Goal: Transaction & Acquisition: Book appointment/travel/reservation

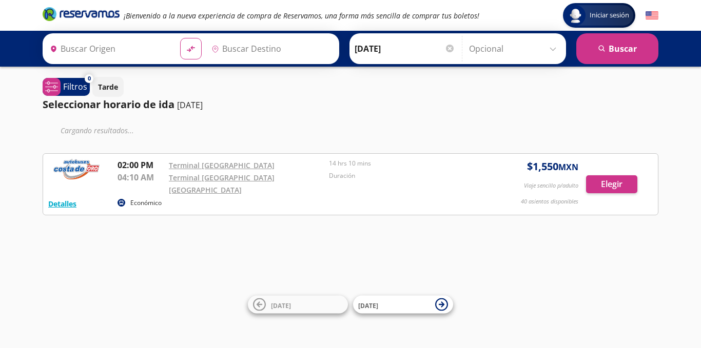
type input "[GEOGRAPHIC_DATA][PERSON_NAME], [GEOGRAPHIC_DATA]"
type input "[GEOGRAPHIC_DATA], [GEOGRAPHIC_DATA]"
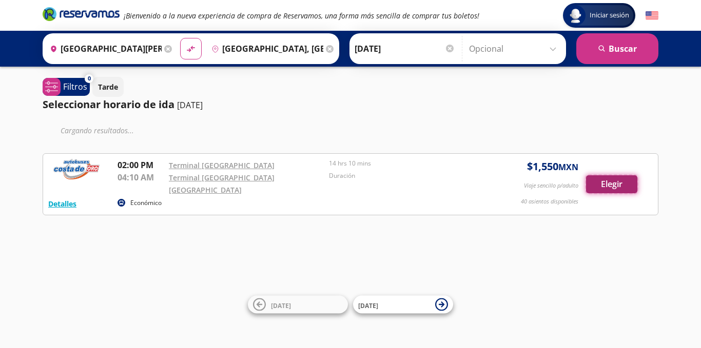
click at [628, 178] on div "Cargando resultados ... Detalles Económico 02:00 PM Terminal [GEOGRAPHIC_DATA] …" at bounding box center [350, 179] width 615 height 113
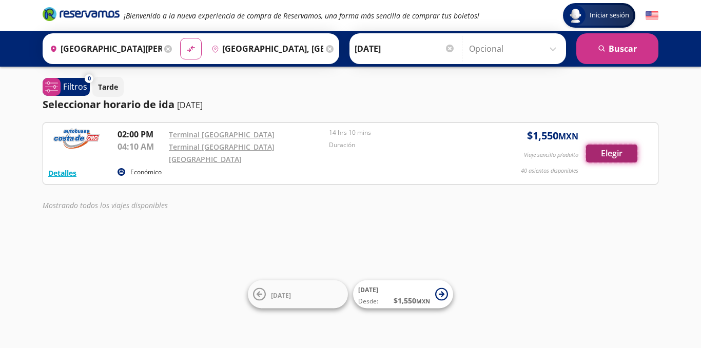
click at [631, 145] on button "Elegir" at bounding box center [611, 154] width 51 height 18
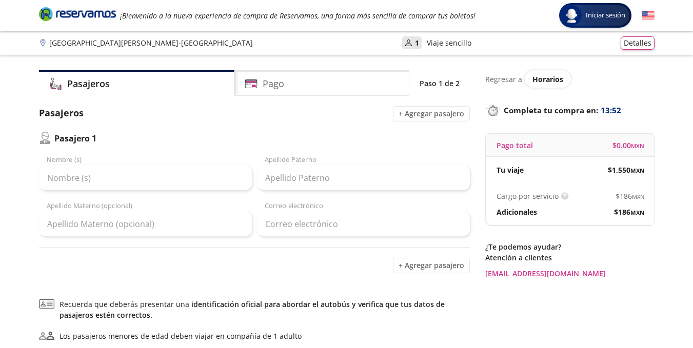
click at [162, 165] on div "Nombre (s)" at bounding box center [145, 173] width 213 height 36
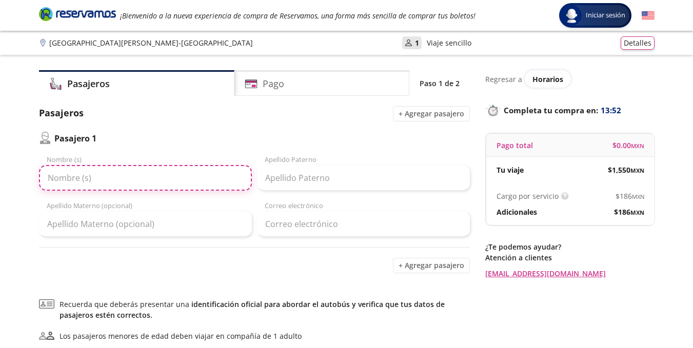
click at [162, 175] on input "Nombre (s)" at bounding box center [145, 178] width 213 height 26
type input "[PERSON_NAME]"
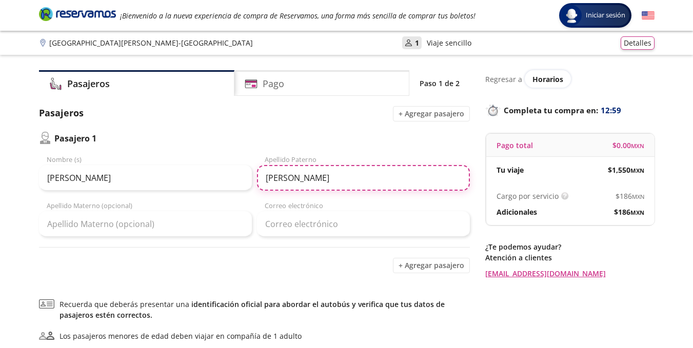
type input "[PERSON_NAME]"
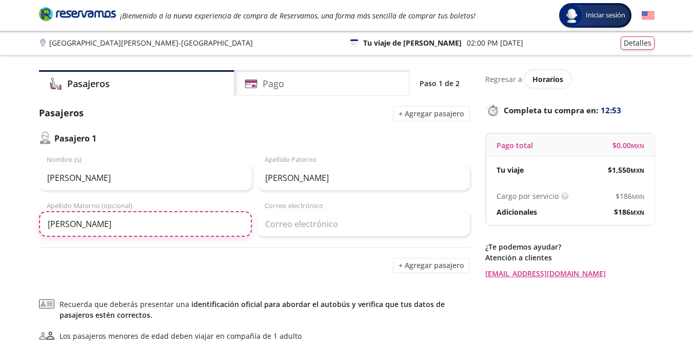
type input "[PERSON_NAME]"
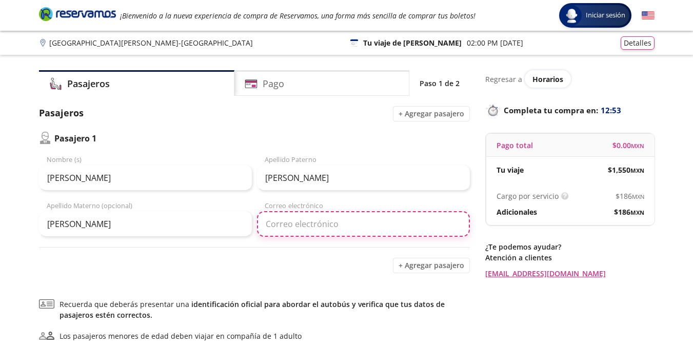
click at [390, 228] on input "Correo electrónico" at bounding box center [363, 224] width 213 height 26
type input "[EMAIL_ADDRESS][DOMAIN_NAME]"
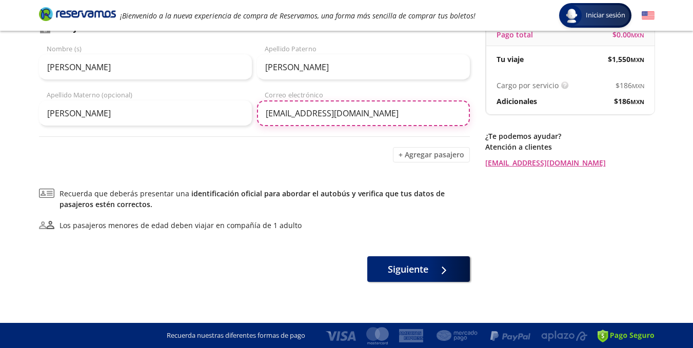
scroll to position [111, 0]
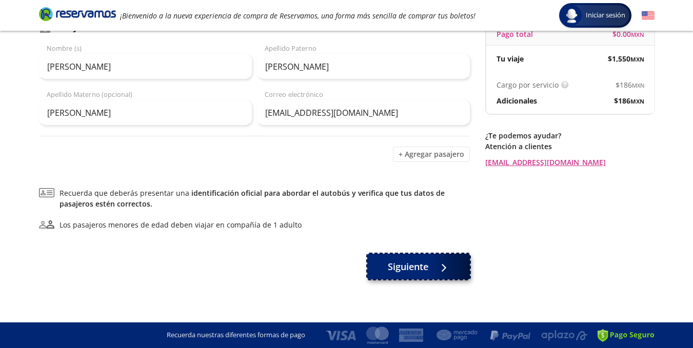
click at [451, 268] on icon at bounding box center [448, 268] width 8 height 8
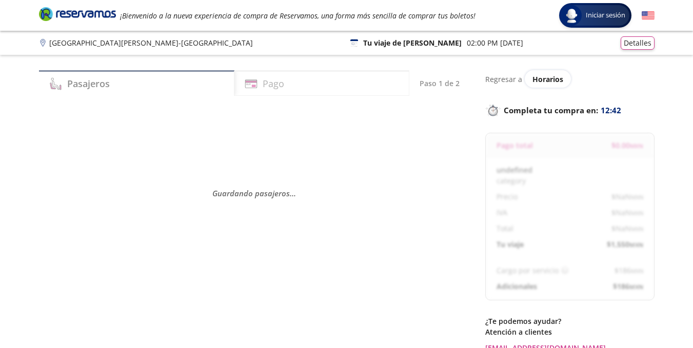
select select "MX"
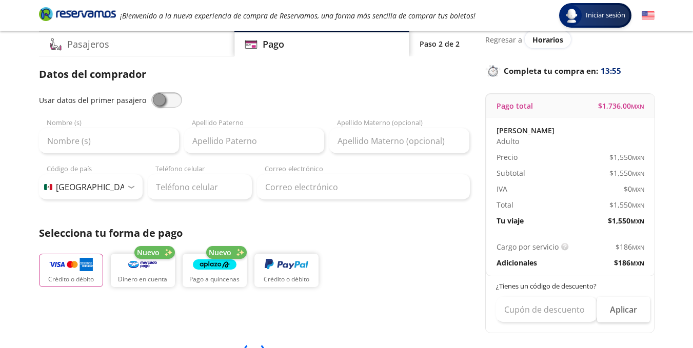
scroll to position [51, 0]
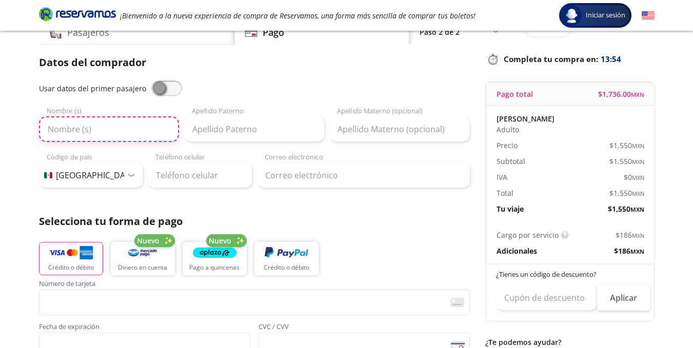
click at [145, 123] on input "Nombre (s)" at bounding box center [109, 129] width 140 height 26
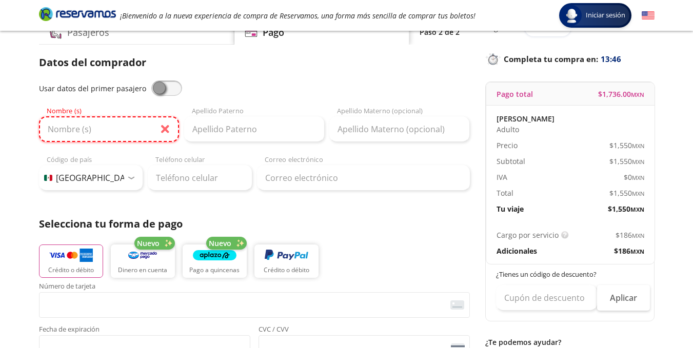
type input "[PERSON_NAME]"
type input "[PERSON_NAME] [PERSON_NAME]"
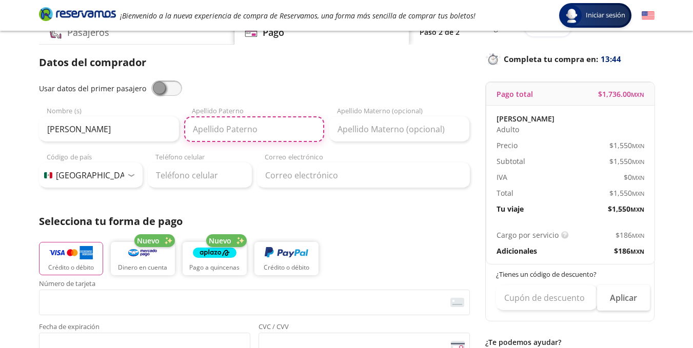
click at [244, 117] on input "Apellido Paterno" at bounding box center [254, 129] width 140 height 26
type input "a"
type input "[PERSON_NAME]"
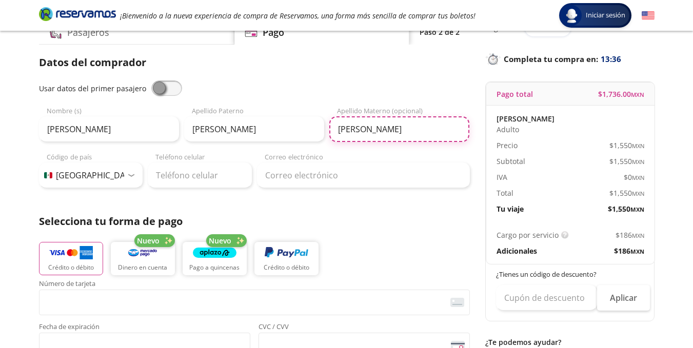
type input "[PERSON_NAME]"
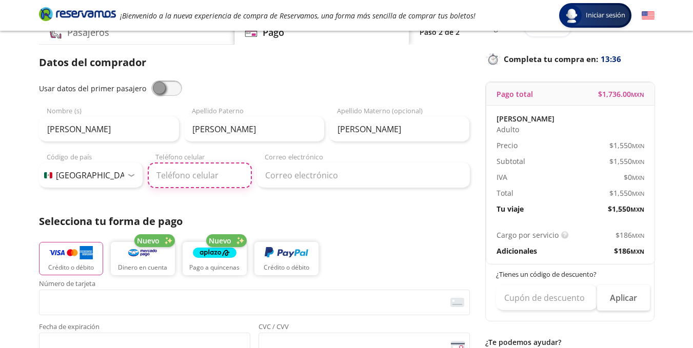
click at [232, 185] on input "Teléfono celular" at bounding box center [200, 176] width 104 height 26
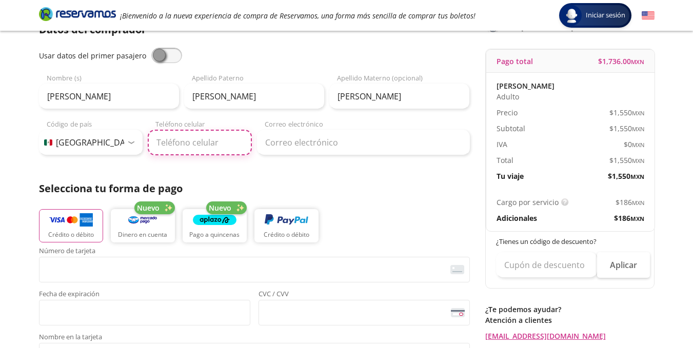
scroll to position [103, 0]
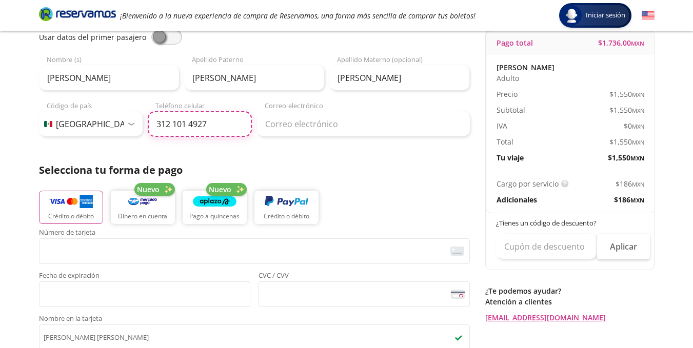
type input "312 101 4927"
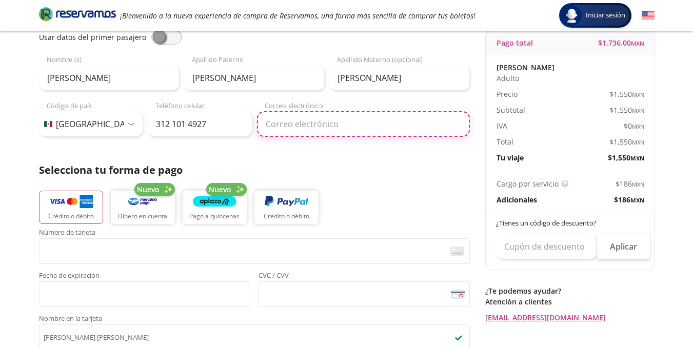
click at [341, 131] on input "Correo electrónico" at bounding box center [363, 124] width 213 height 26
type input "[EMAIL_ADDRESS][DOMAIN_NAME]"
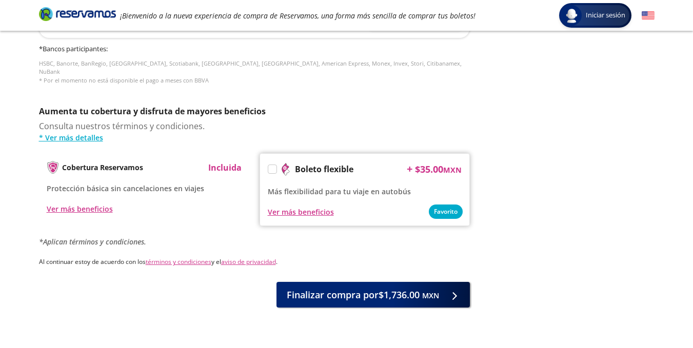
scroll to position [493, 0]
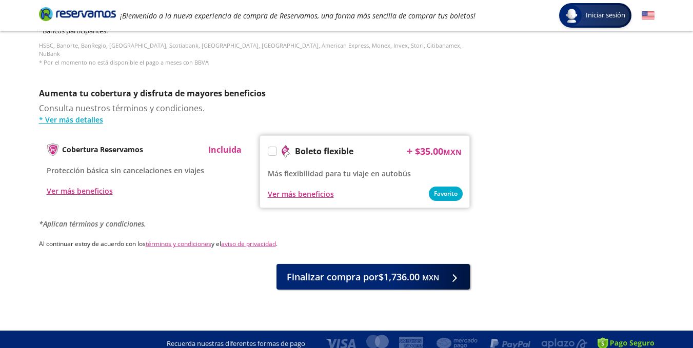
drag, startPoint x: 552, startPoint y: 227, endPoint x: 544, endPoint y: 235, distance: 12.0
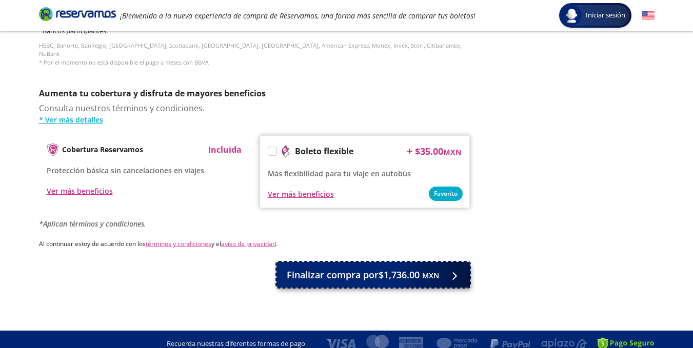
click at [396, 275] on button "Finalizar compra por $1,736.00 MXN" at bounding box center [372, 275] width 193 height 26
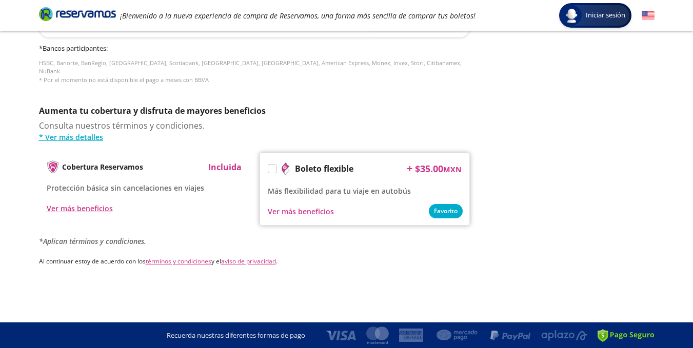
scroll to position [0, 0]
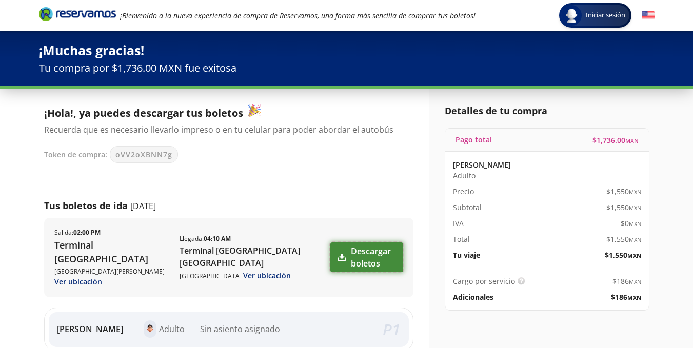
click at [375, 256] on link "Descargar boletos" at bounding box center [366, 258] width 73 height 30
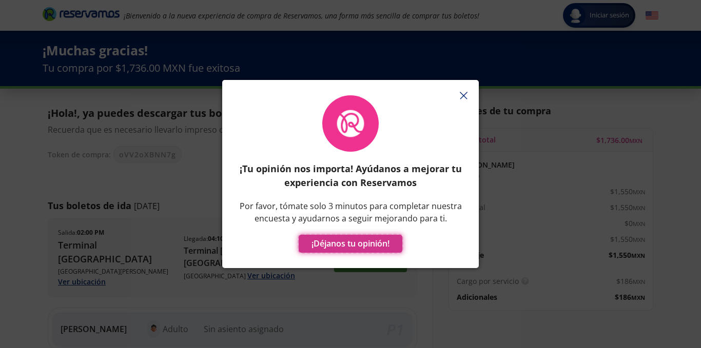
click at [354, 245] on button "¡Déjanos tu opinión!" at bounding box center [351, 244] width 104 height 18
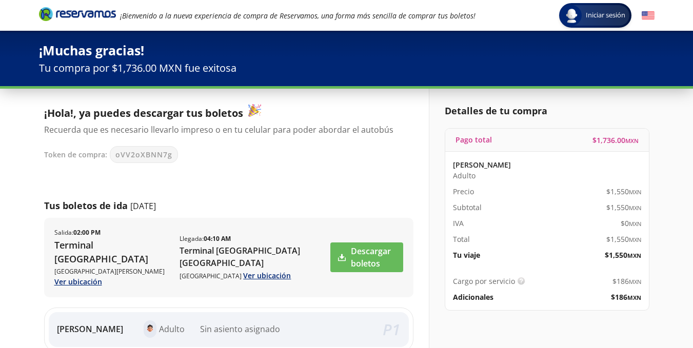
drag, startPoint x: 24, startPoint y: 180, endPoint x: 66, endPoint y: 155, distance: 48.7
click at [24, 180] on div "Iniciar sesión Iniciar sesión ¡Bienvenido a la nueva experiencia de compra de R…" at bounding box center [346, 292] width 693 height 584
click at [383, 243] on link "Descargar boletos" at bounding box center [366, 258] width 73 height 30
